Goal: Find specific page/section: Find specific page/section

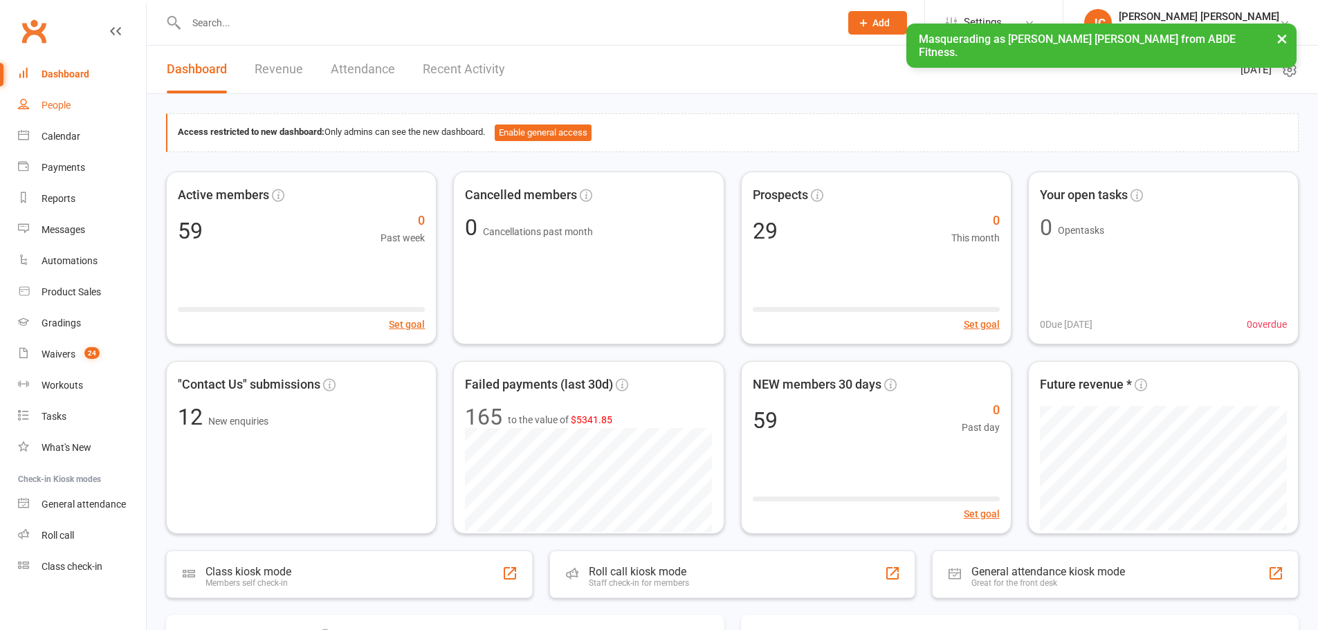
click at [94, 111] on link "People" at bounding box center [82, 105] width 128 height 31
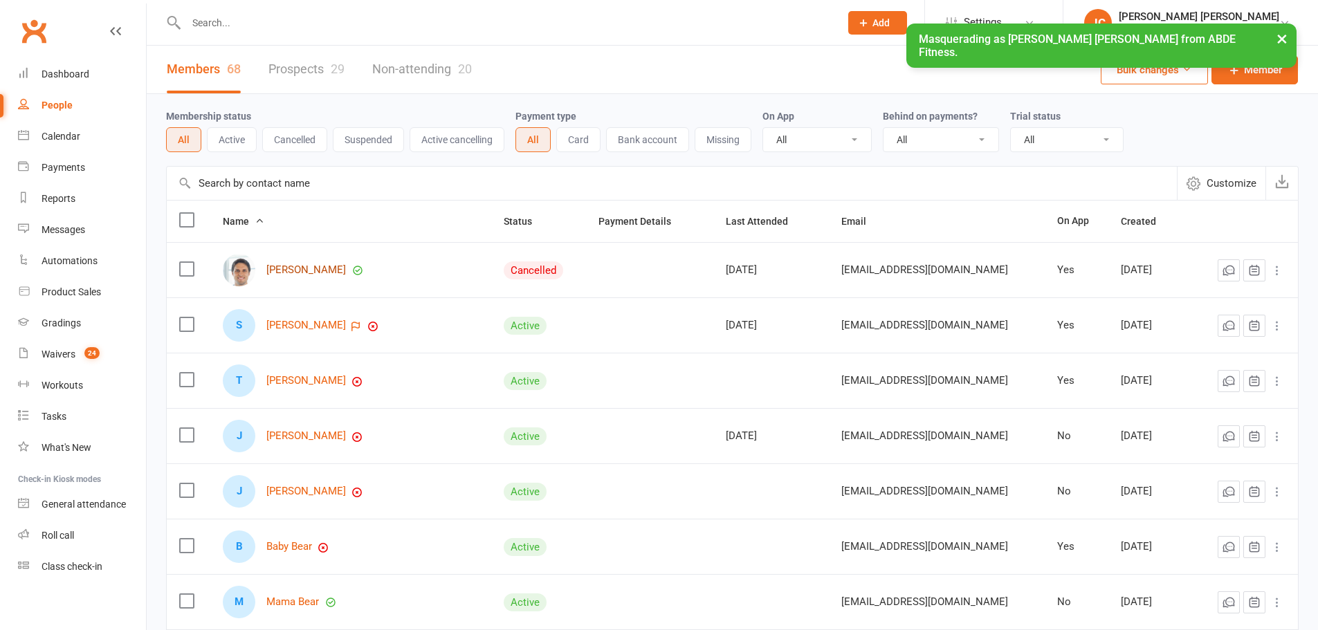
click at [318, 272] on link "[PERSON_NAME]" at bounding box center [306, 270] width 80 height 12
